Goal: Task Accomplishment & Management: Complete application form

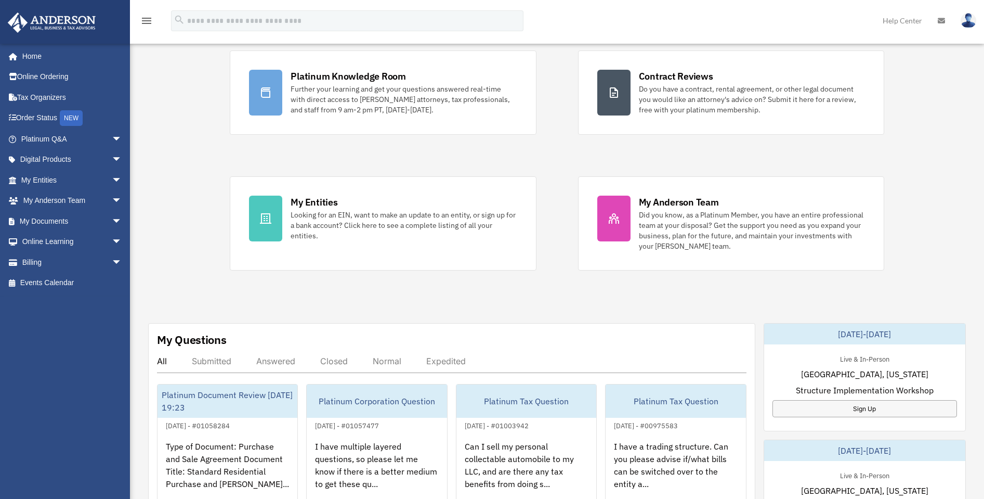
scroll to position [238, 0]
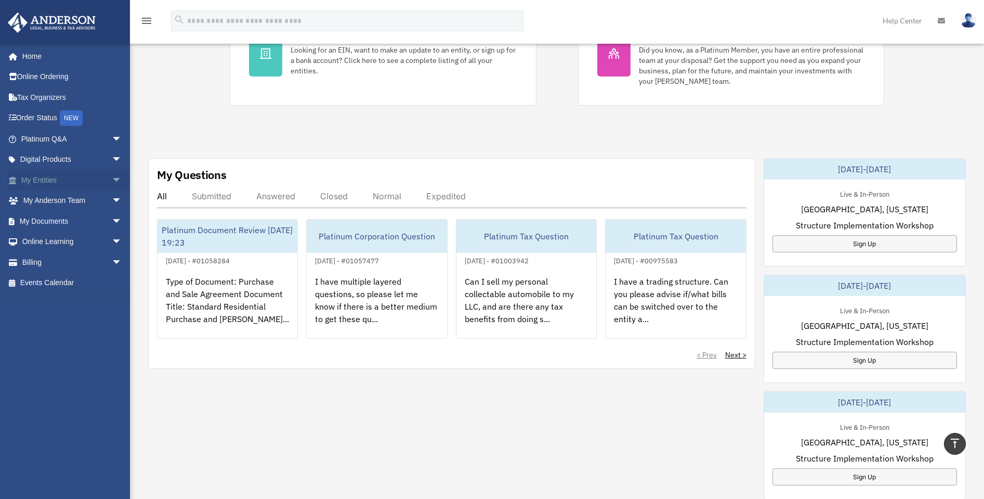
click at [112, 177] on span "arrow_drop_down" at bounding box center [122, 180] width 21 height 21
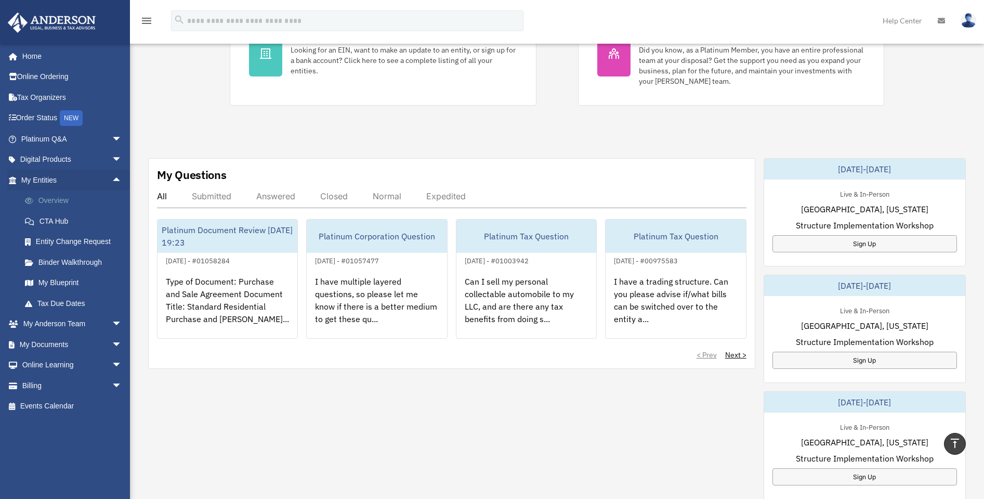
click at [60, 197] on link "Overview" at bounding box center [76, 200] width 123 height 21
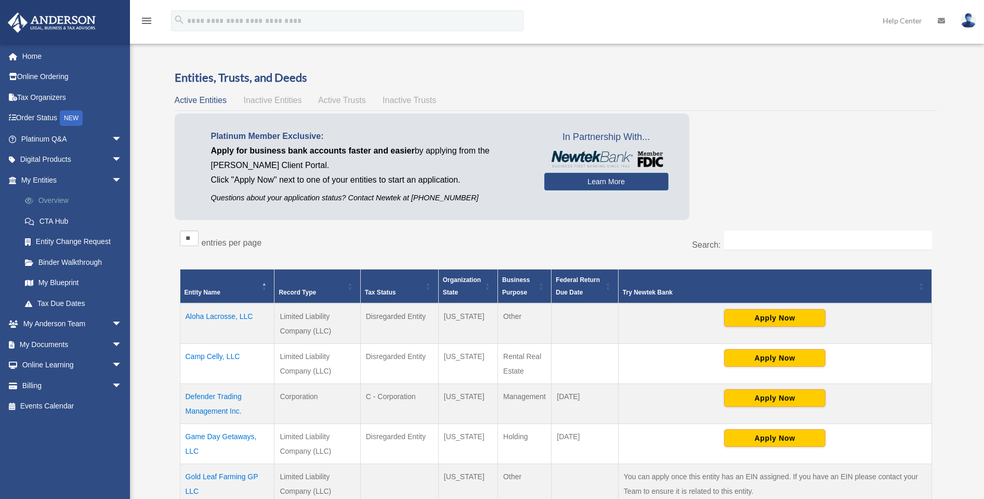
drag, startPoint x: 11, startPoint y: 239, endPoint x: 26, endPoint y: 197, distance: 44.1
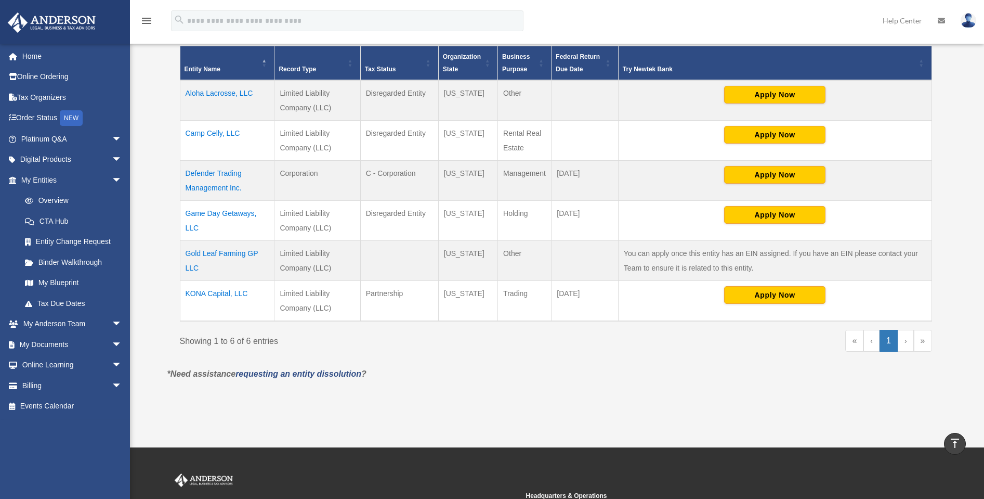
scroll to position [191, 0]
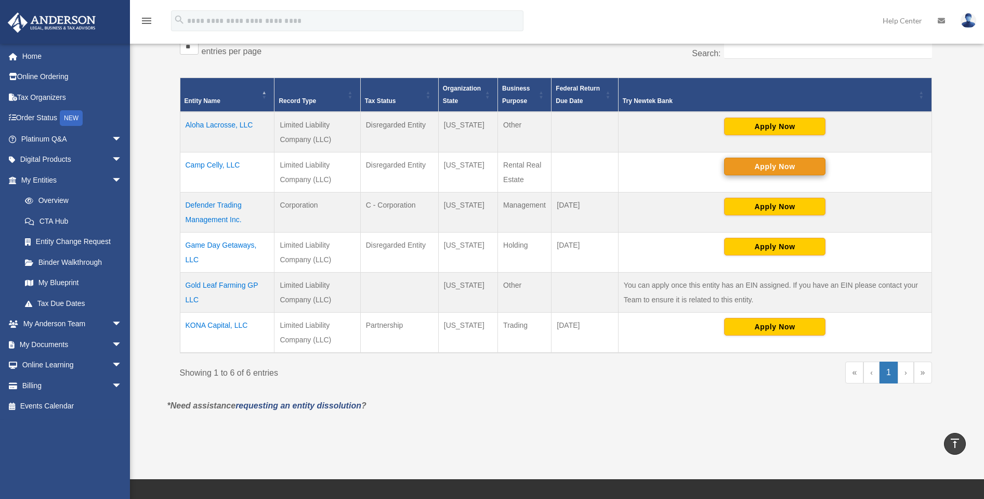
click at [785, 167] on button "Apply Now" at bounding box center [774, 167] width 101 height 18
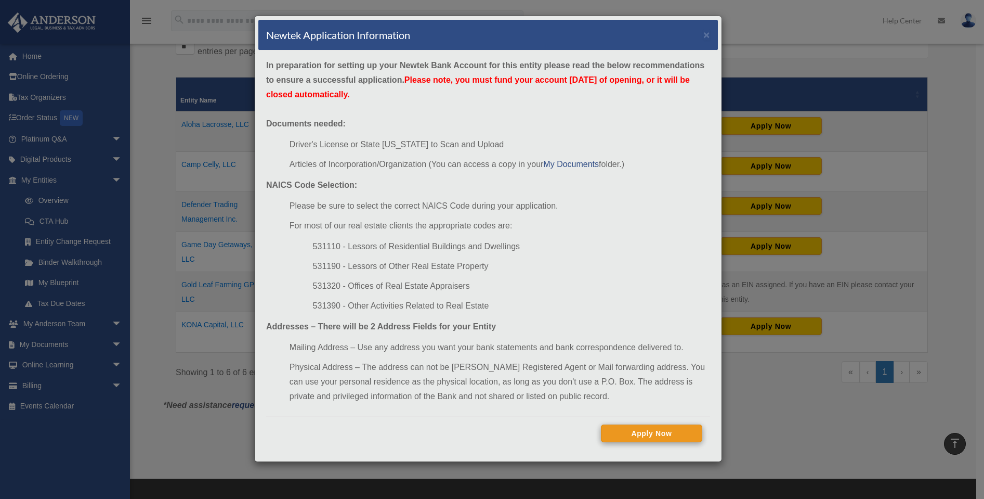
click at [673, 428] on button "Apply Now" at bounding box center [651, 433] width 101 height 18
click at [646, 436] on button "Continue Application" at bounding box center [651, 433] width 101 height 18
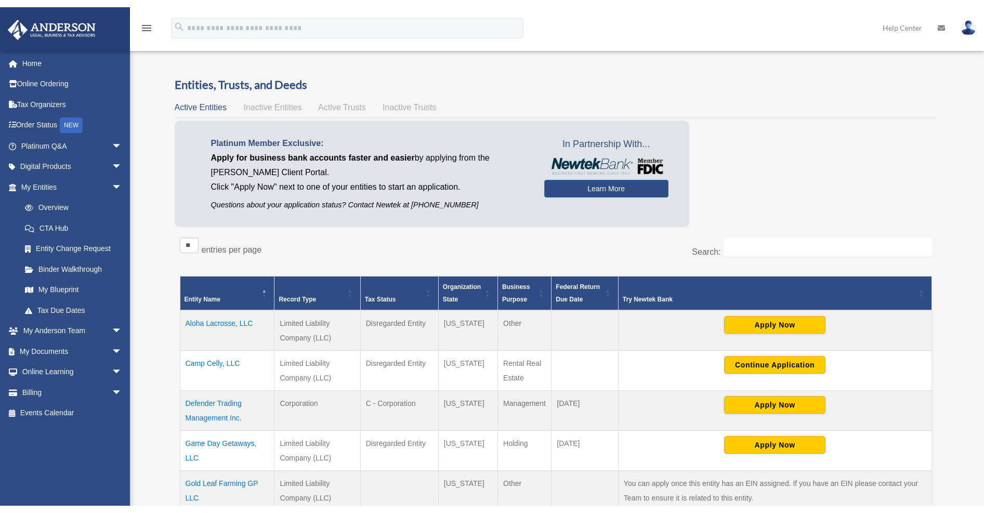
scroll to position [191, 0]
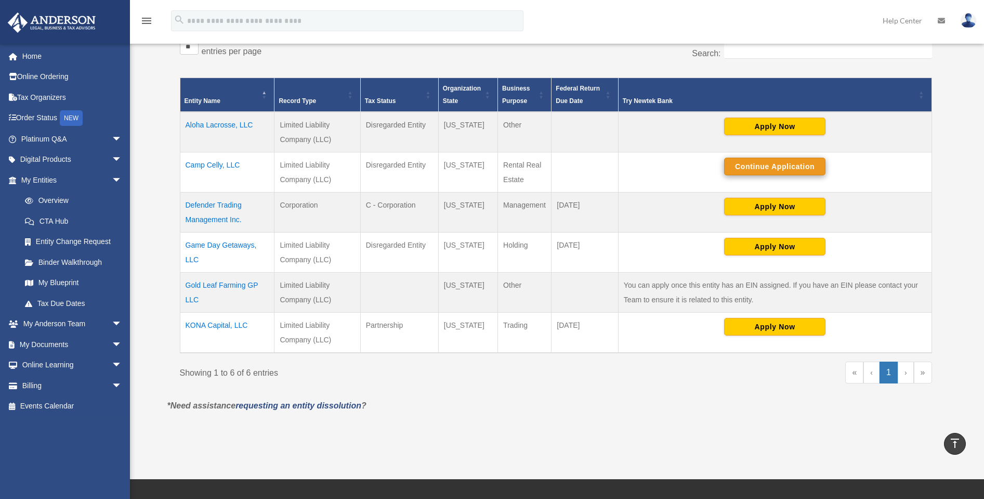
click at [775, 163] on button "Continue Application" at bounding box center [774, 167] width 101 height 18
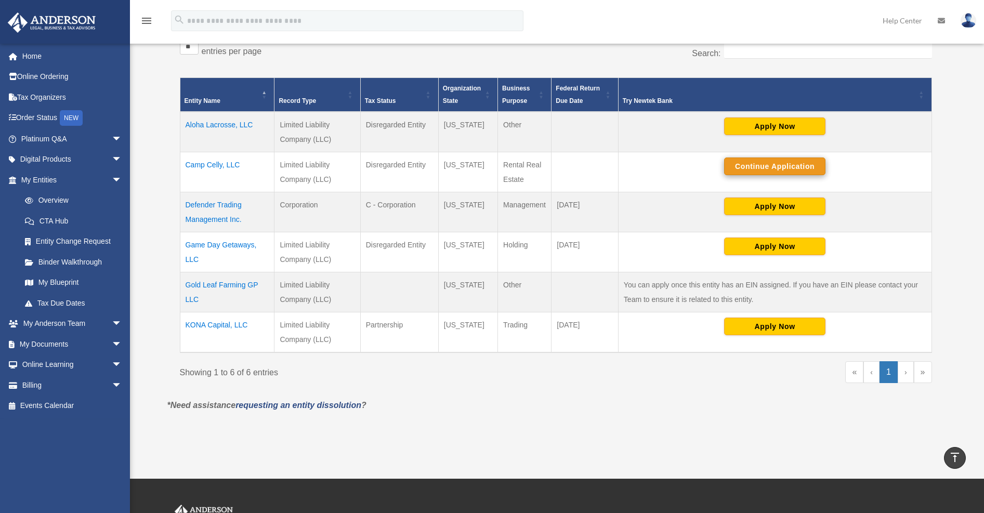
click at [763, 165] on button "Continue Application" at bounding box center [774, 167] width 101 height 18
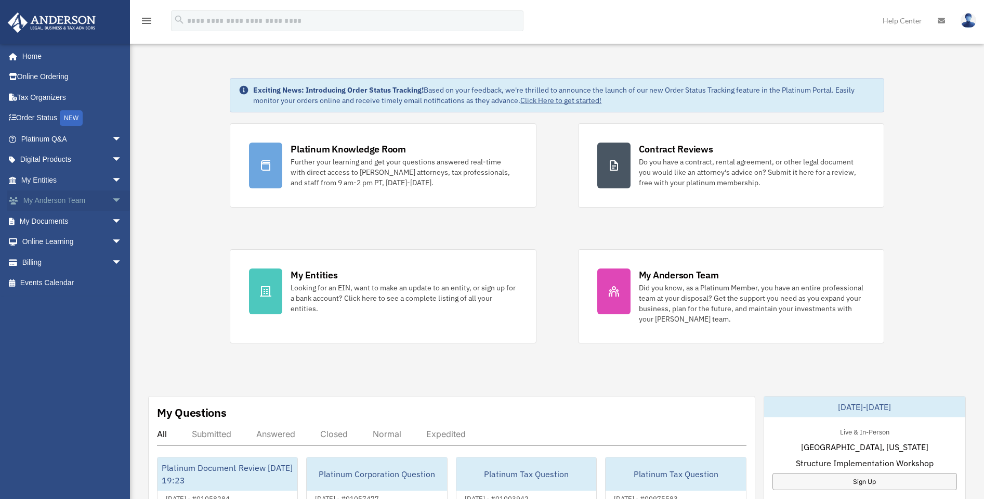
click at [51, 198] on link "My Anderson Team arrow_drop_down" at bounding box center [72, 200] width 131 height 21
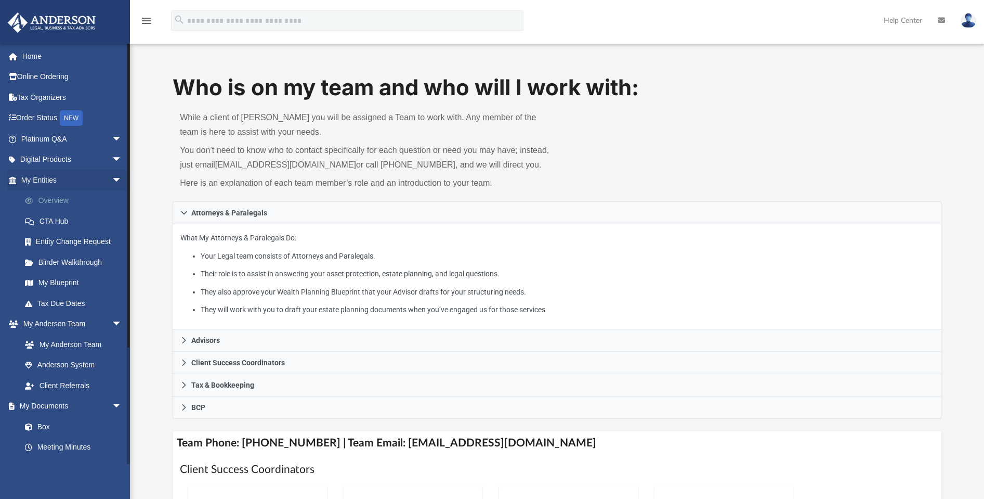
click at [58, 199] on link "Overview" at bounding box center [76, 200] width 123 height 21
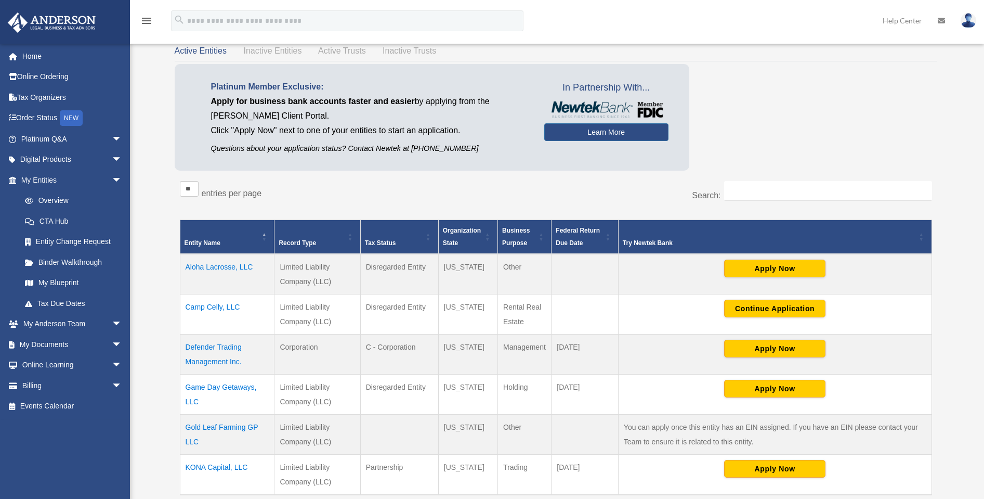
scroll to position [237, 0]
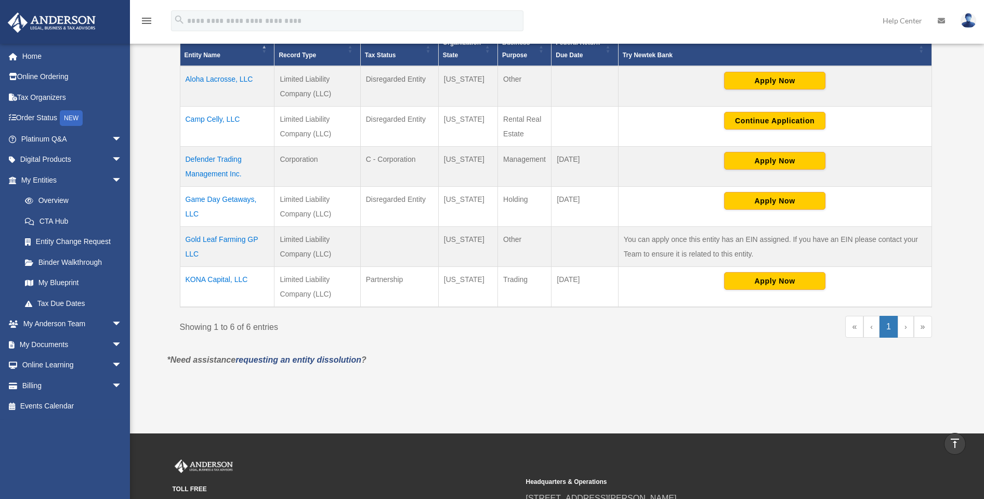
click at [204, 118] on td "Camp Celly, LLC" at bounding box center [227, 126] width 95 height 40
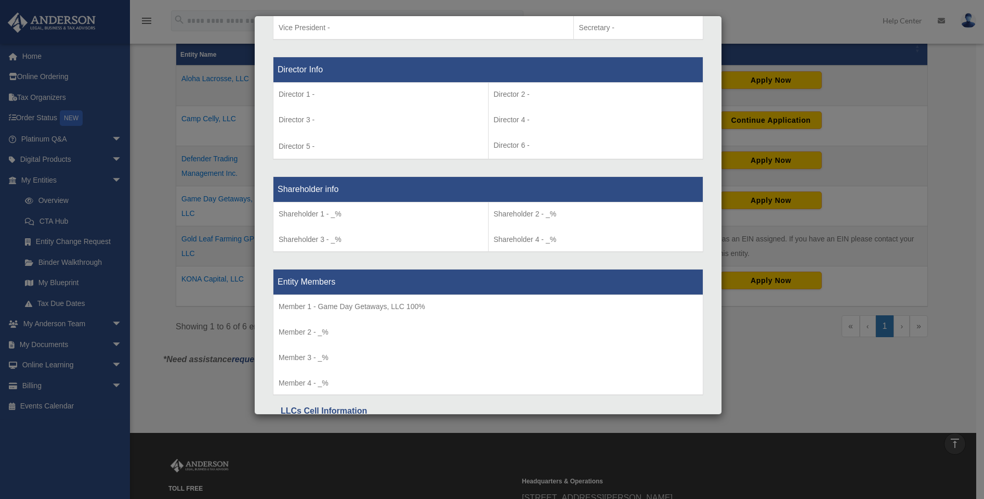
scroll to position [62, 0]
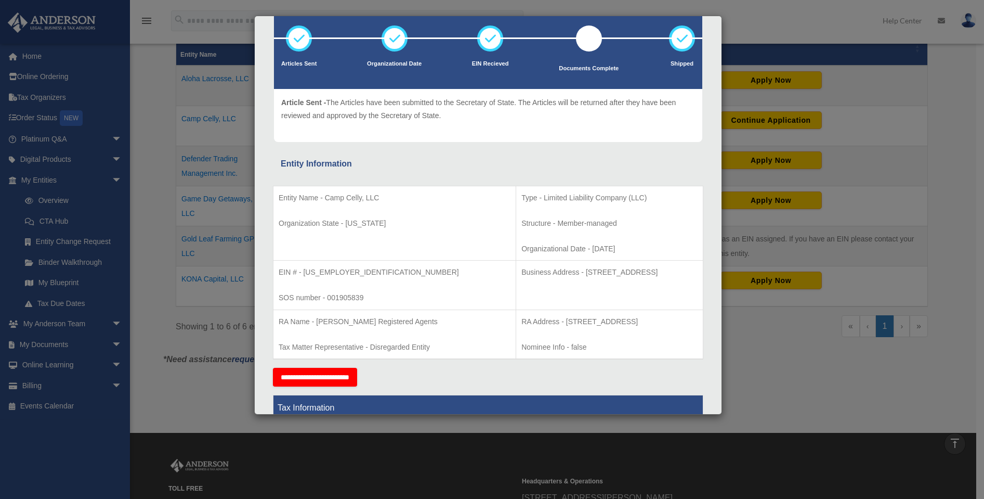
click at [151, 191] on div "Details × Articles Sent Organizational Date" at bounding box center [492, 249] width 984 height 499
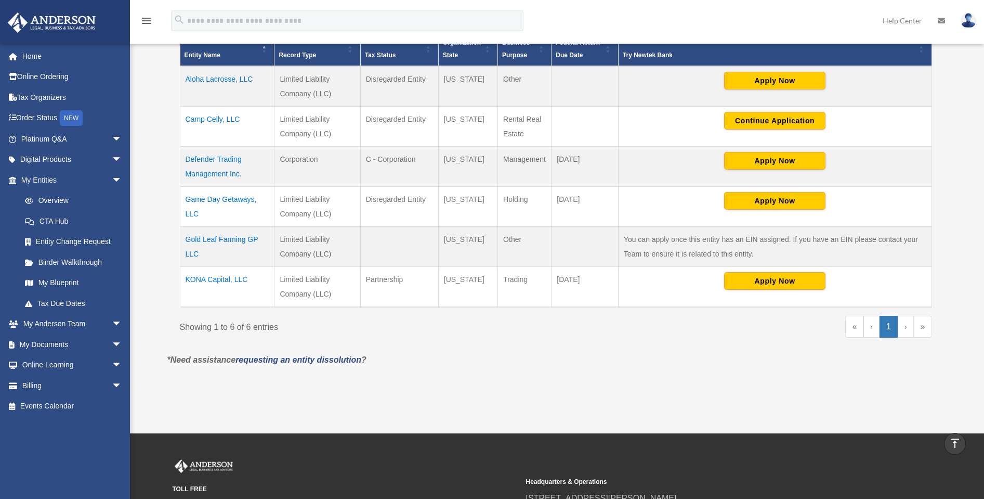
click at [211, 199] on td "Game Day Getaways, LLC" at bounding box center [227, 206] width 95 height 40
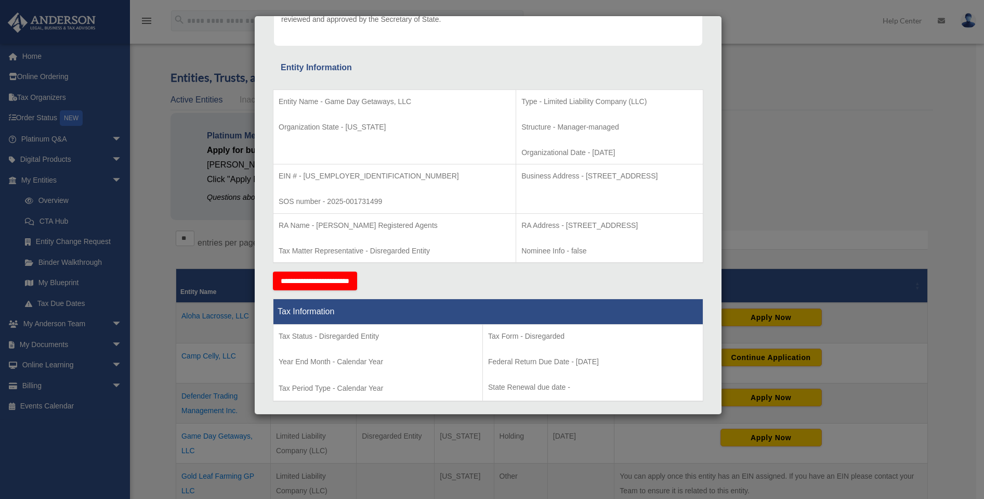
scroll to position [0, 0]
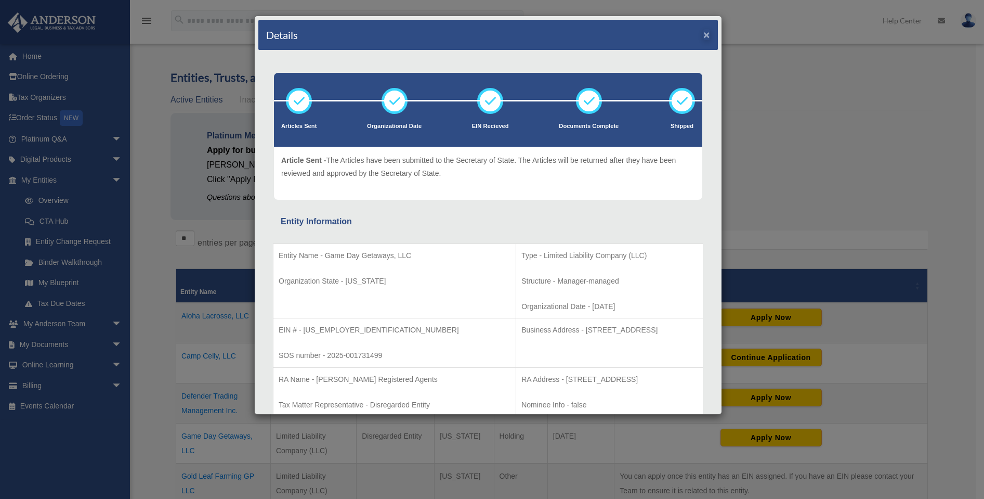
click at [704, 36] on button "×" at bounding box center [707, 34] width 7 height 11
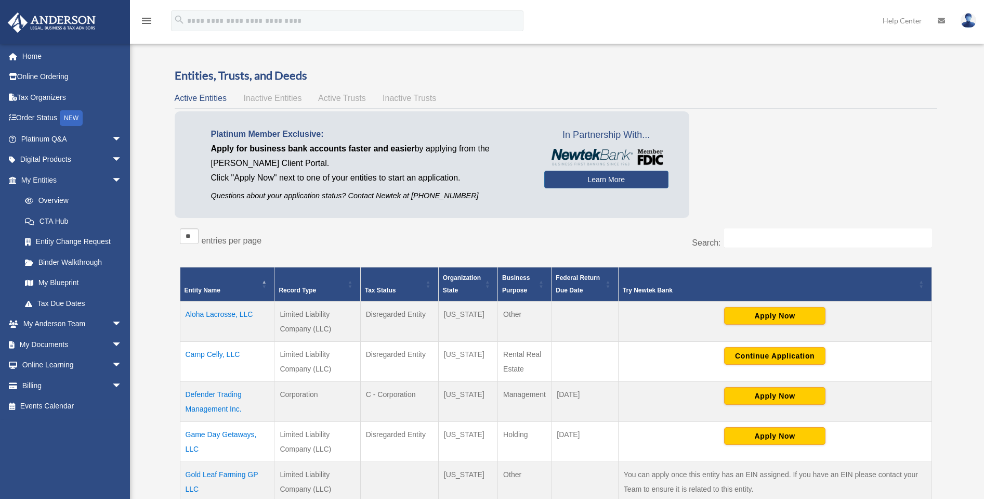
scroll to position [40, 0]
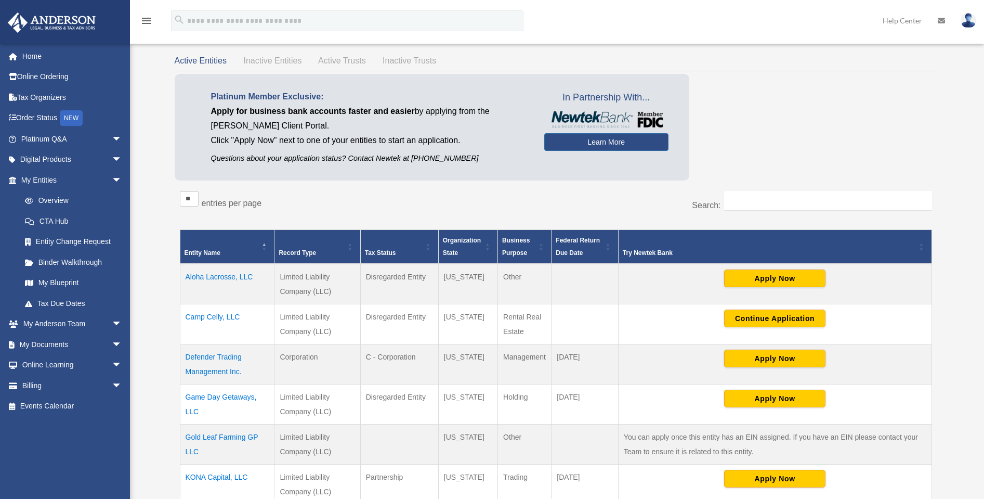
click at [209, 399] on td "Game Day Getaways, LLC" at bounding box center [227, 404] width 95 height 40
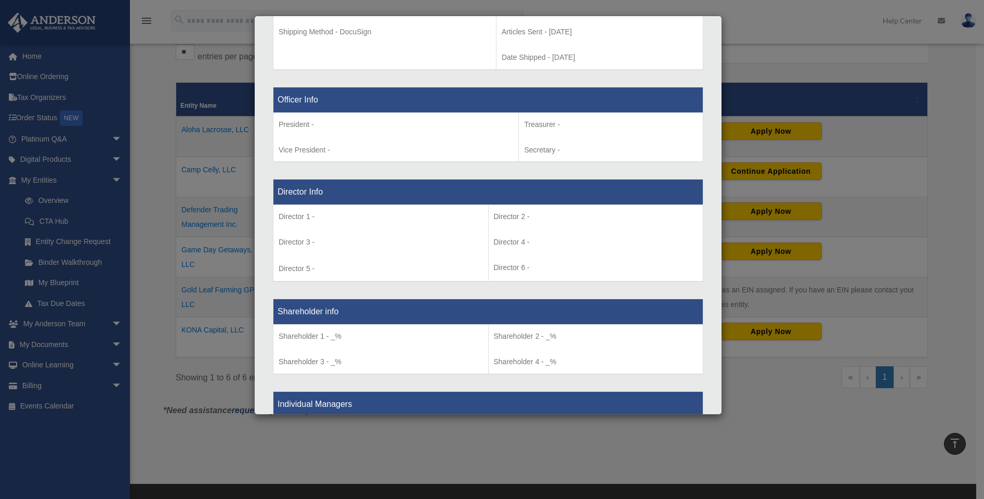
scroll to position [382, 0]
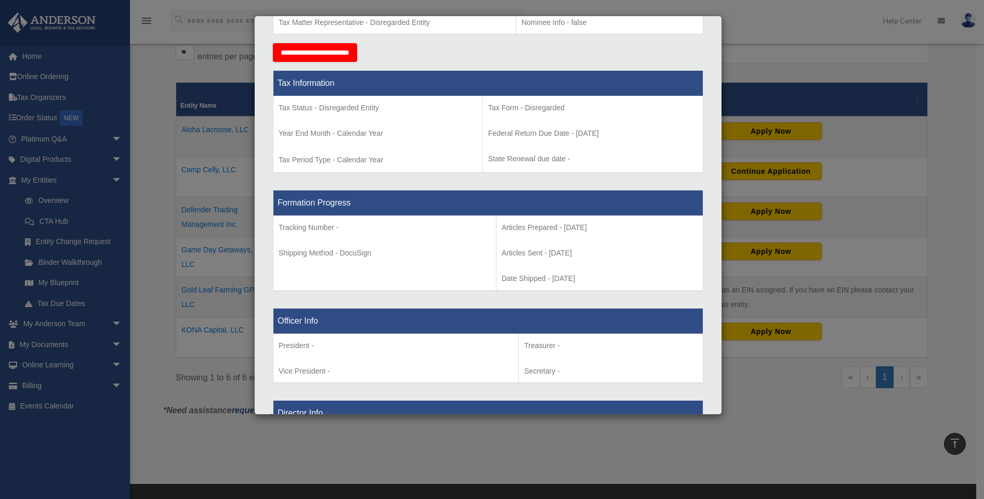
drag, startPoint x: 150, startPoint y: 249, endPoint x: 158, endPoint y: 229, distance: 21.2
click at [150, 249] on div "Details × Articles Sent Organizational Date" at bounding box center [492, 249] width 984 height 499
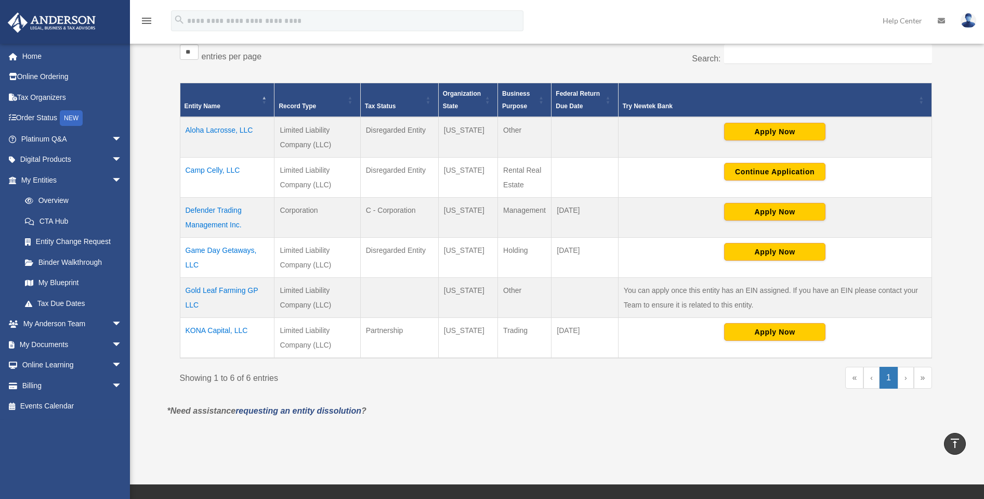
click at [203, 249] on td "Game Day Getaways, LLC" at bounding box center [227, 257] width 95 height 40
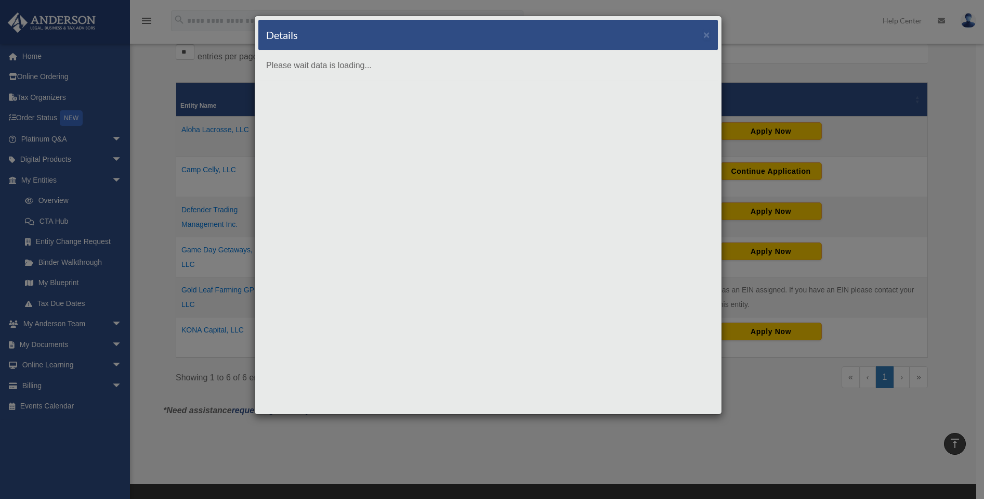
scroll to position [0, 0]
click at [708, 37] on button "×" at bounding box center [707, 34] width 7 height 11
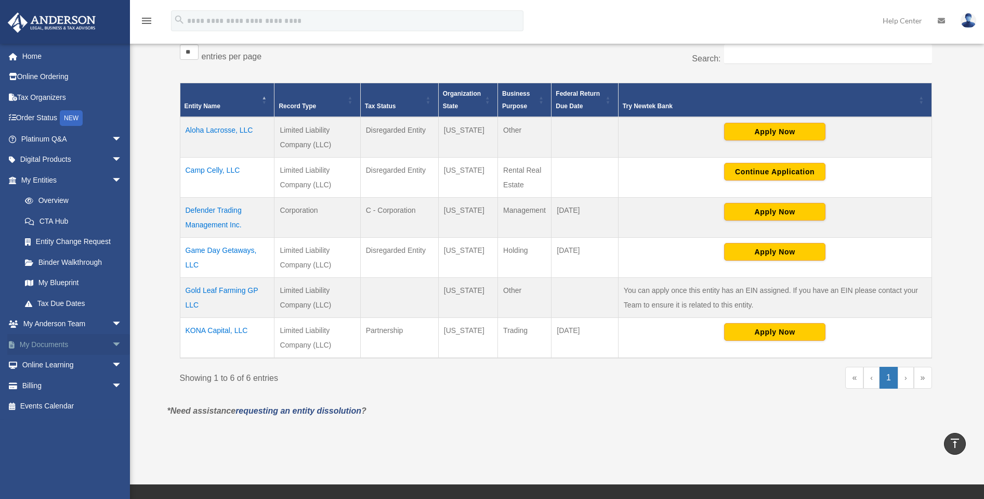
click at [54, 337] on link "My Documents arrow_drop_down" at bounding box center [72, 344] width 131 height 21
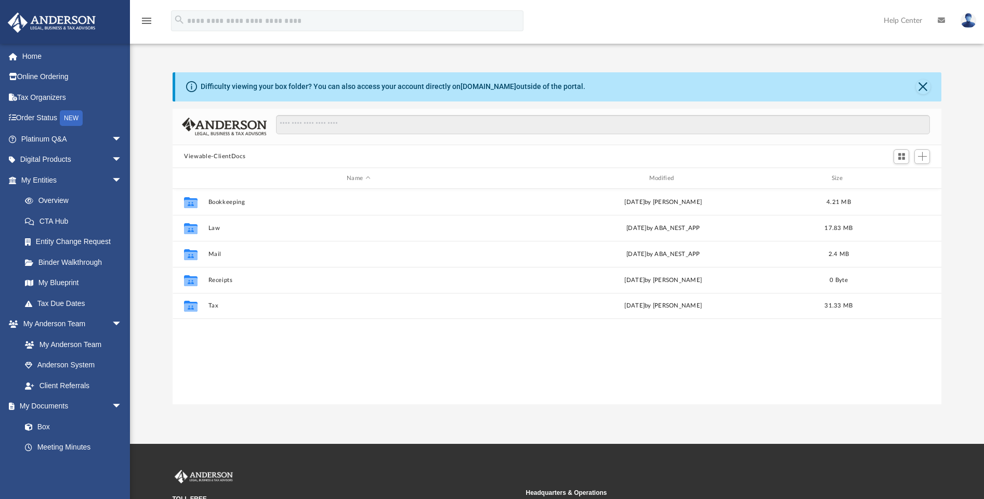
scroll to position [229, 761]
